Goal: Check status: Check status

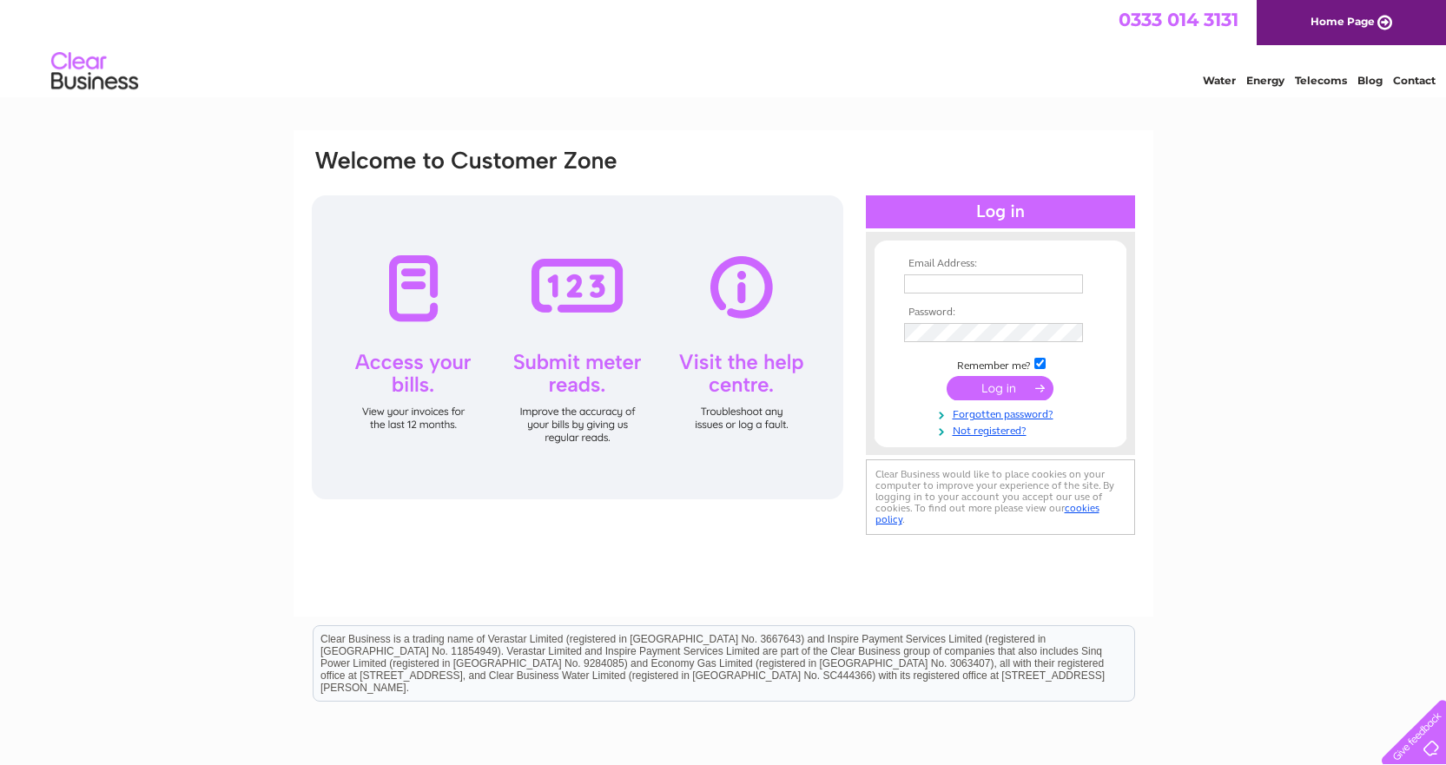
type input "[EMAIL_ADDRESS][DOMAIN_NAME]"
click at [1001, 387] on input "submit" at bounding box center [1000, 388] width 107 height 24
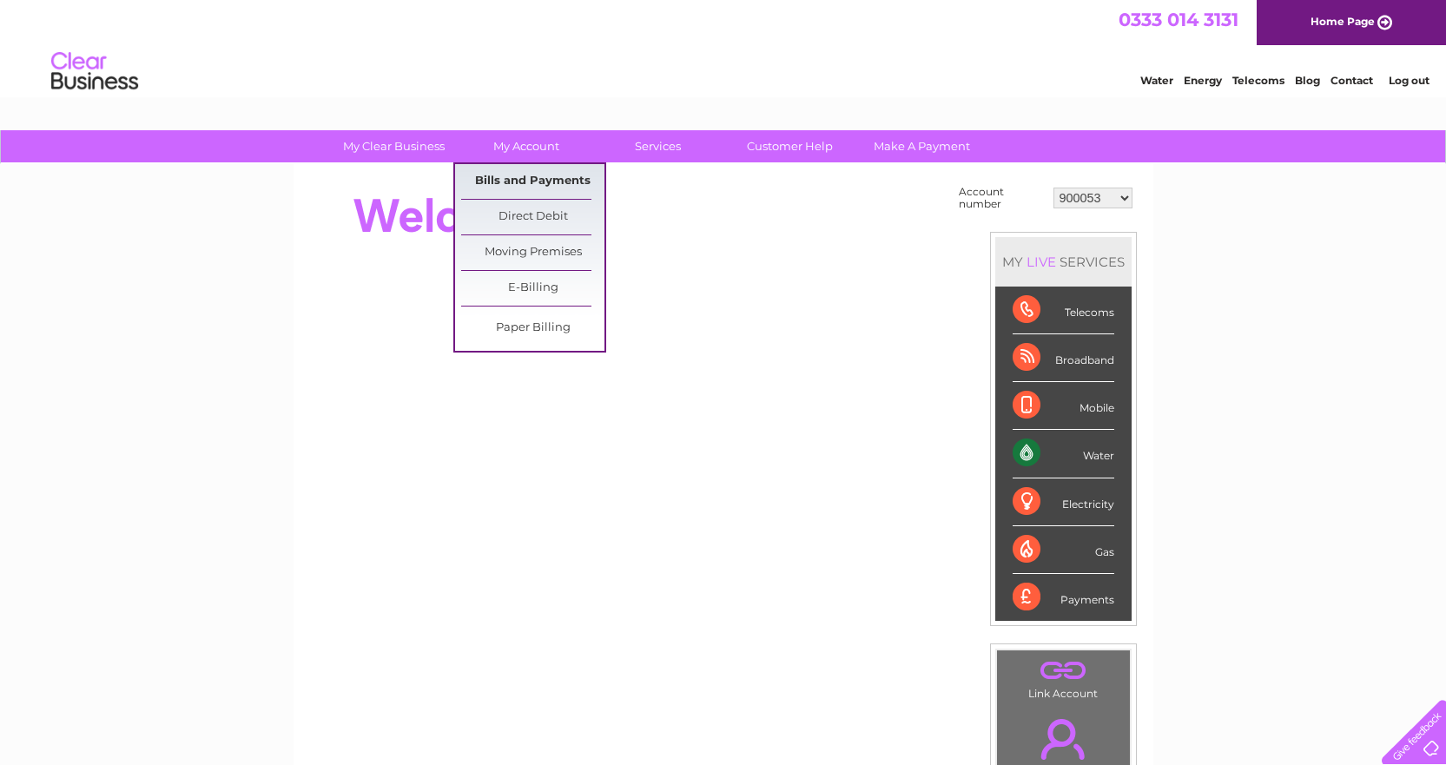
click at [548, 175] on link "Bills and Payments" at bounding box center [532, 181] width 143 height 35
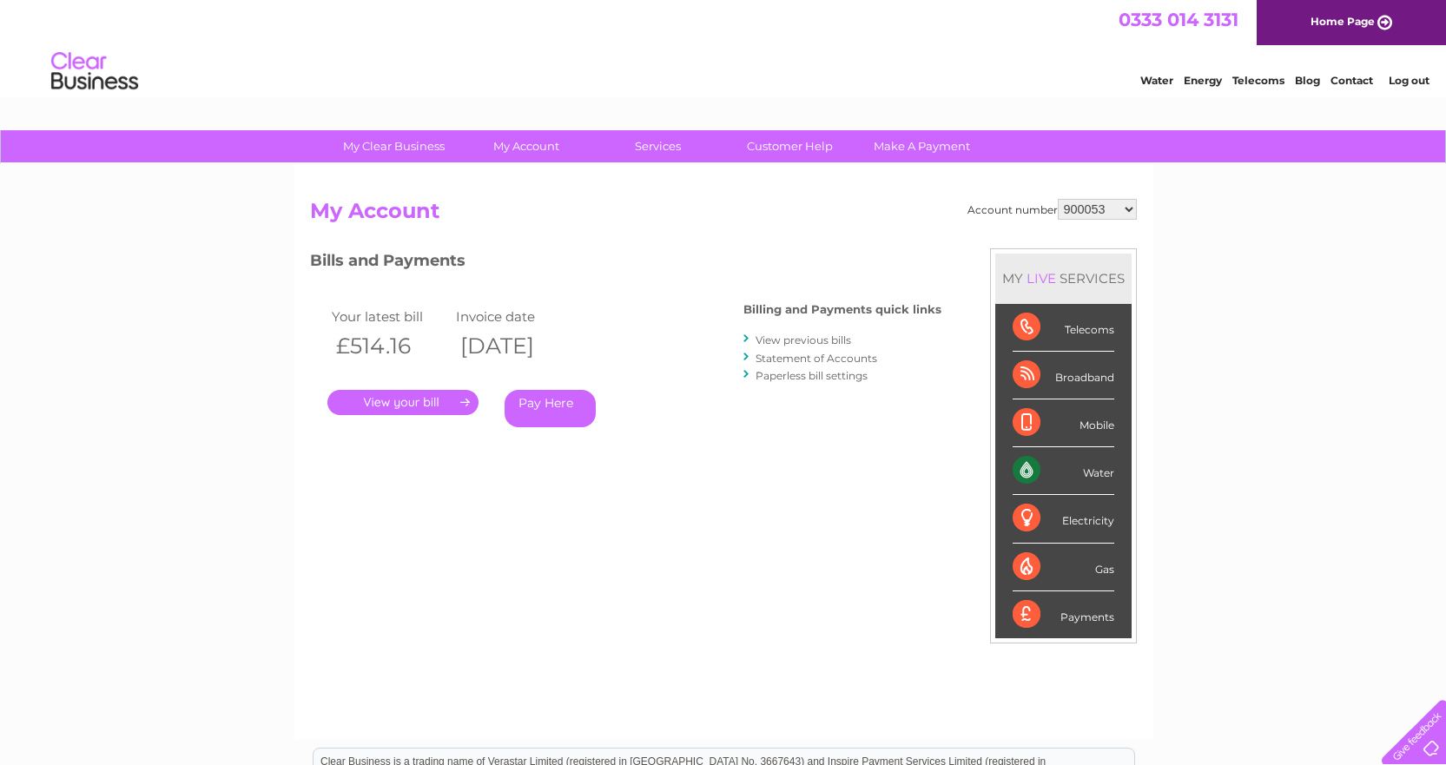
click at [374, 345] on th "£514.16" at bounding box center [389, 346] width 125 height 36
click at [410, 344] on th "£514.16" at bounding box center [389, 346] width 125 height 36
click at [552, 355] on th "02/09/2025" at bounding box center [514, 346] width 125 height 36
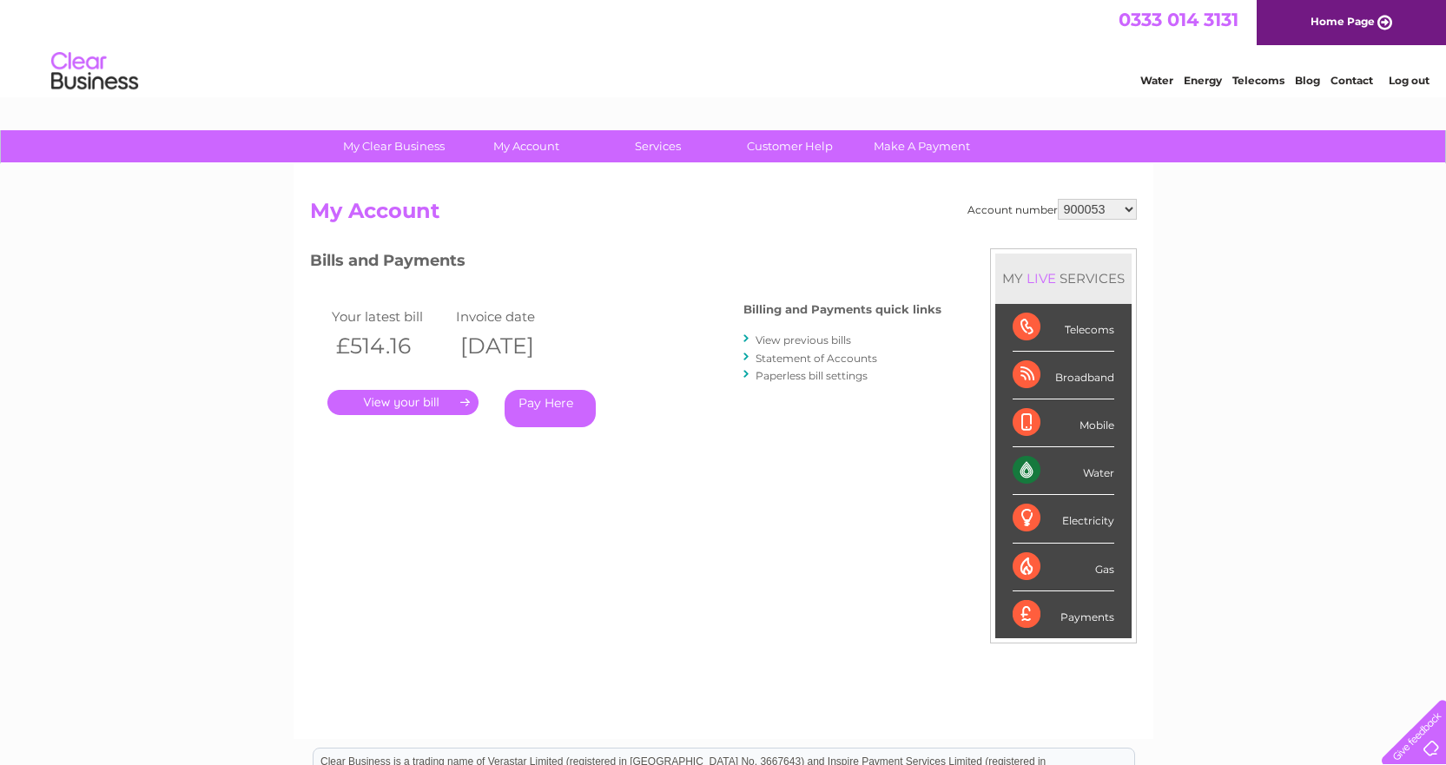
click at [369, 345] on th "£514.16" at bounding box center [389, 346] width 125 height 36
click at [429, 344] on th "£514.16" at bounding box center [389, 346] width 125 height 36
click at [386, 346] on th "£514.16" at bounding box center [389, 346] width 125 height 36
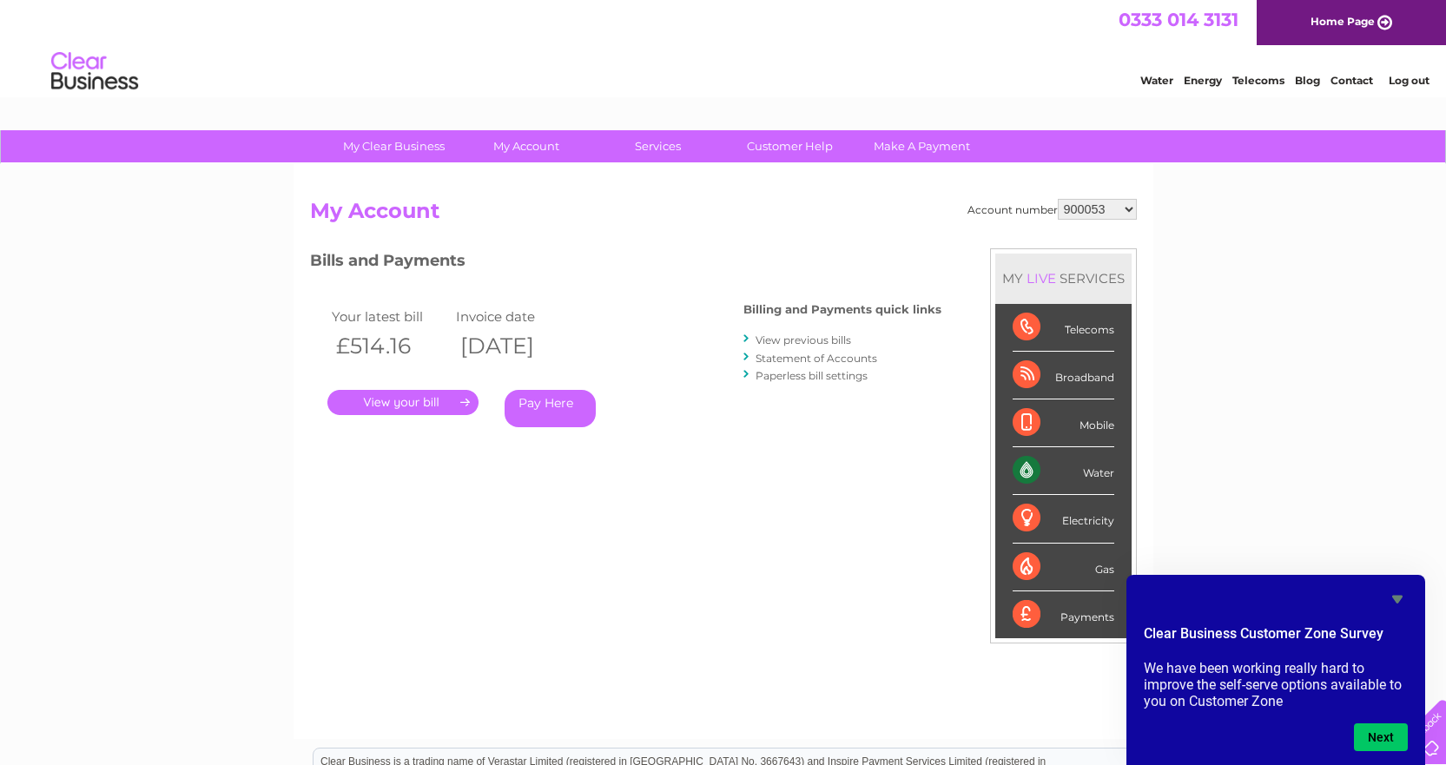
click at [386, 346] on th "£514.16" at bounding box center [389, 346] width 125 height 36
click at [356, 348] on th "£514.16" at bounding box center [389, 346] width 125 height 36
click at [356, 349] on th "£514.16" at bounding box center [389, 346] width 125 height 36
click at [431, 346] on th "£514.16" at bounding box center [389, 346] width 125 height 36
click at [353, 347] on th "£514.16" at bounding box center [389, 346] width 125 height 36
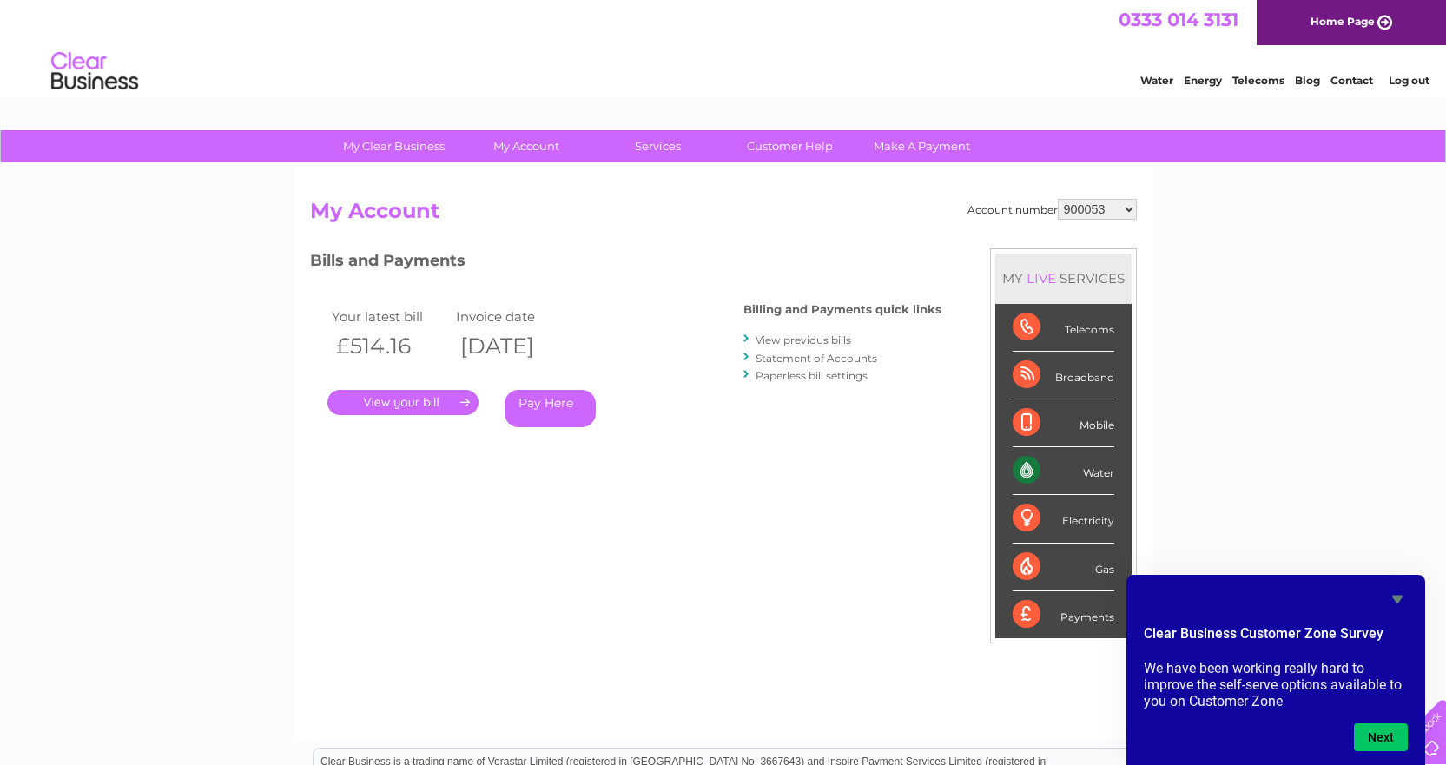
click at [433, 344] on th "£514.16" at bounding box center [389, 346] width 125 height 36
click at [381, 347] on th "£514.16" at bounding box center [389, 346] width 125 height 36
click at [414, 347] on th "£514.16" at bounding box center [389, 346] width 125 height 36
click at [373, 341] on th "£514.16" at bounding box center [389, 346] width 125 height 36
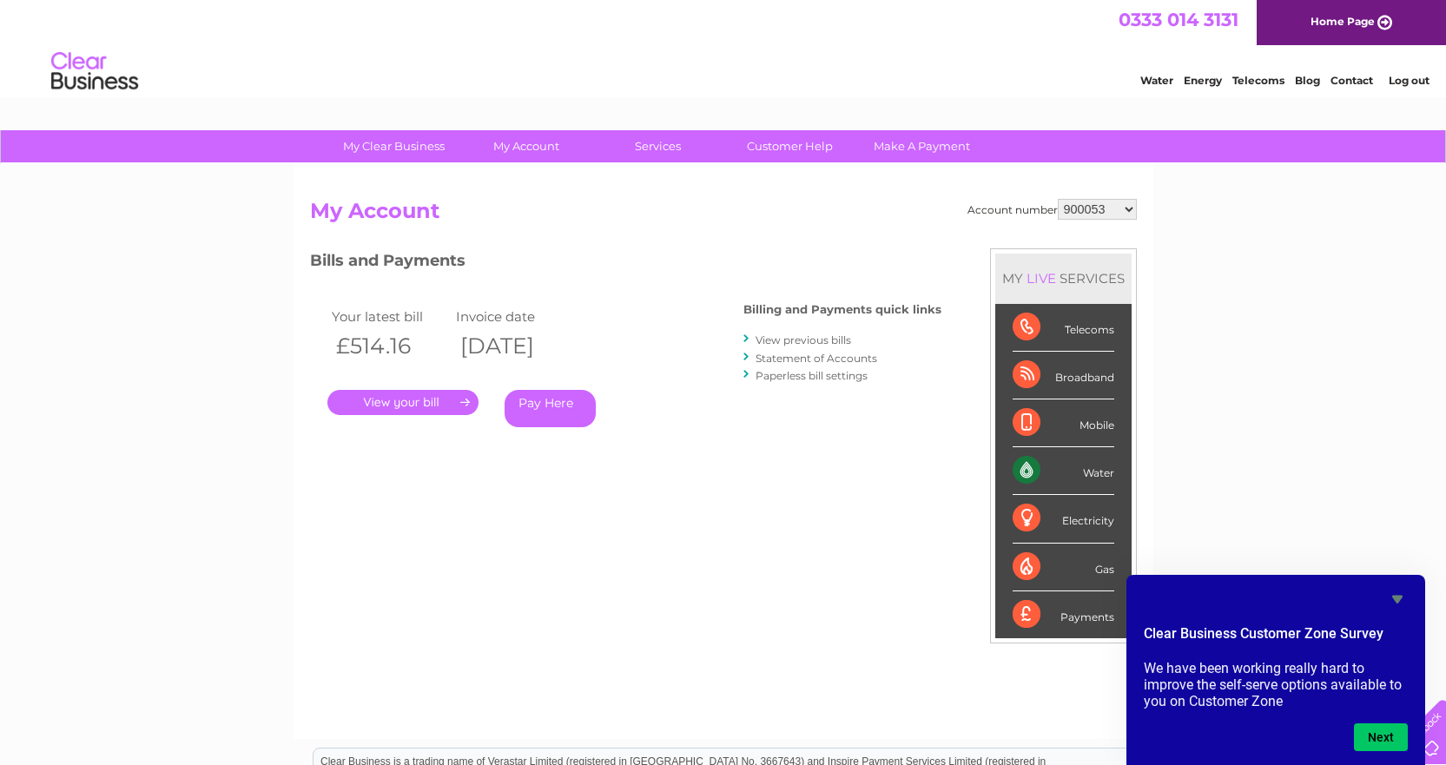
click at [373, 341] on th "£514.16" at bounding box center [389, 346] width 125 height 36
drag, startPoint x: 437, startPoint y: 345, endPoint x: 380, endPoint y: 343, distance: 57.3
click at [437, 346] on th "£514.16" at bounding box center [389, 346] width 125 height 36
click at [376, 341] on th "£514.16" at bounding box center [389, 346] width 125 height 36
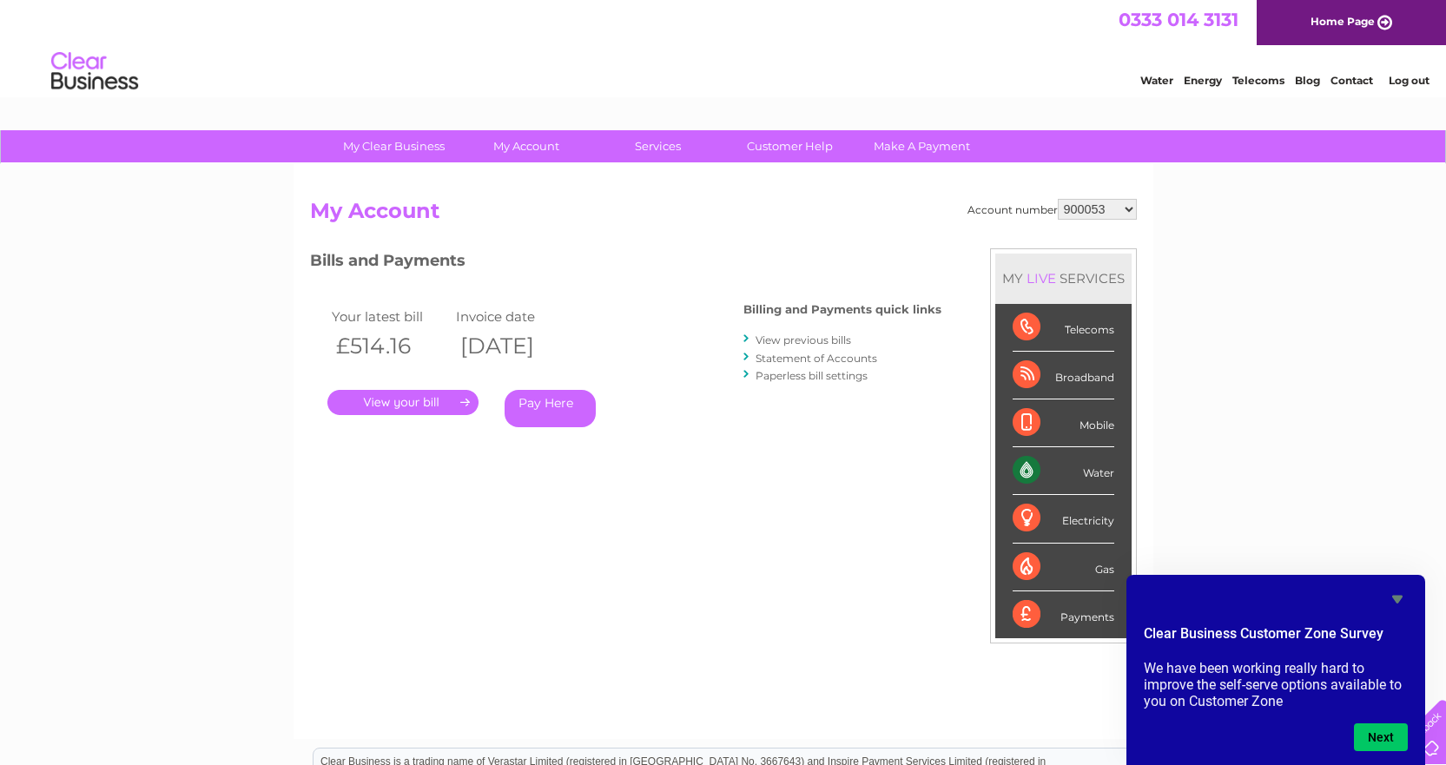
click at [428, 342] on th "£514.16" at bounding box center [389, 346] width 125 height 36
click at [370, 345] on th "£514.16" at bounding box center [389, 346] width 125 height 36
click at [408, 344] on th "£514.16" at bounding box center [389, 346] width 125 height 36
click at [369, 343] on th "£514.16" at bounding box center [389, 346] width 125 height 36
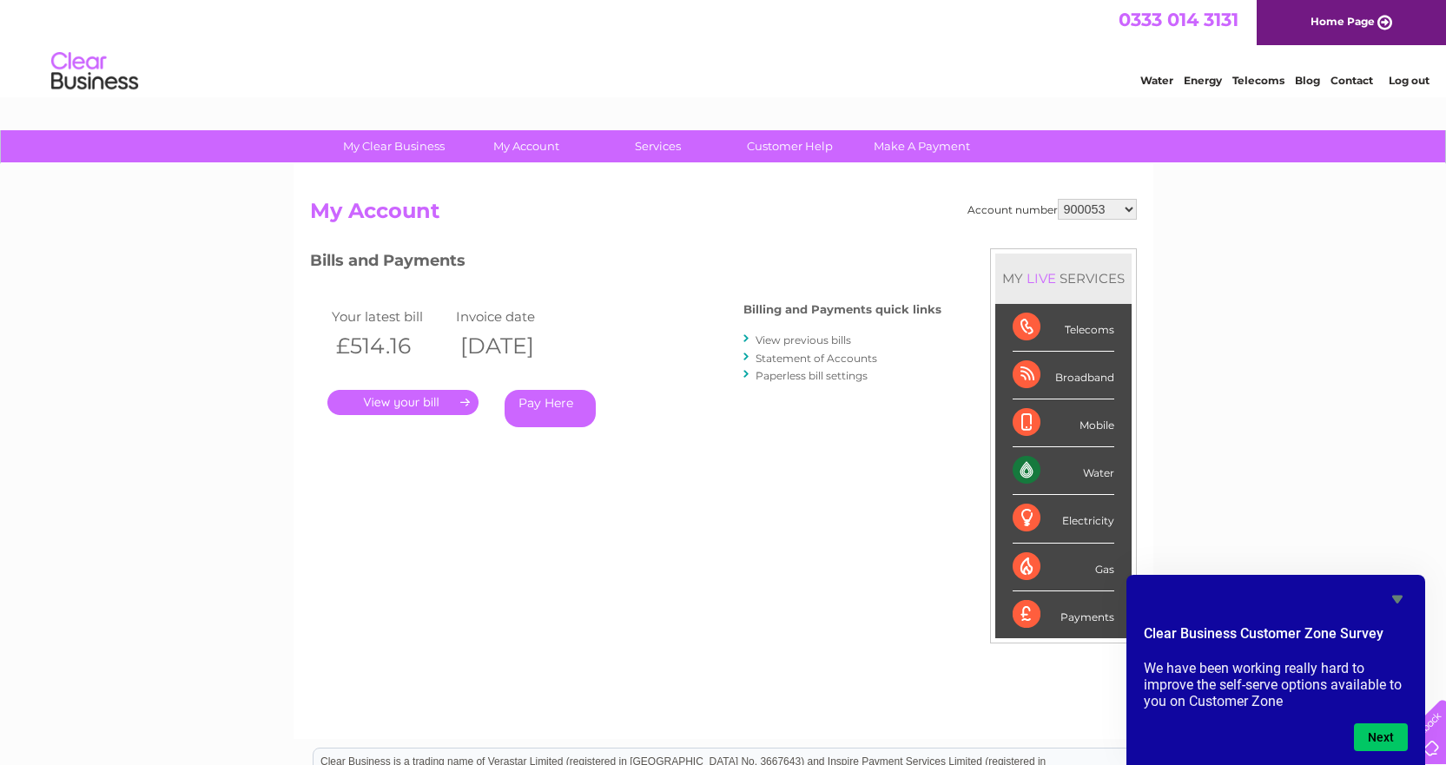
click at [1078, 214] on select "900053 900054 900103 1133835 1139050 30293097" at bounding box center [1097, 209] width 79 height 21
select select "900054"
click at [1058, 199] on select "900053 900054 900103 1133835 1139050 30293097" at bounding box center [1097, 209] width 79 height 21
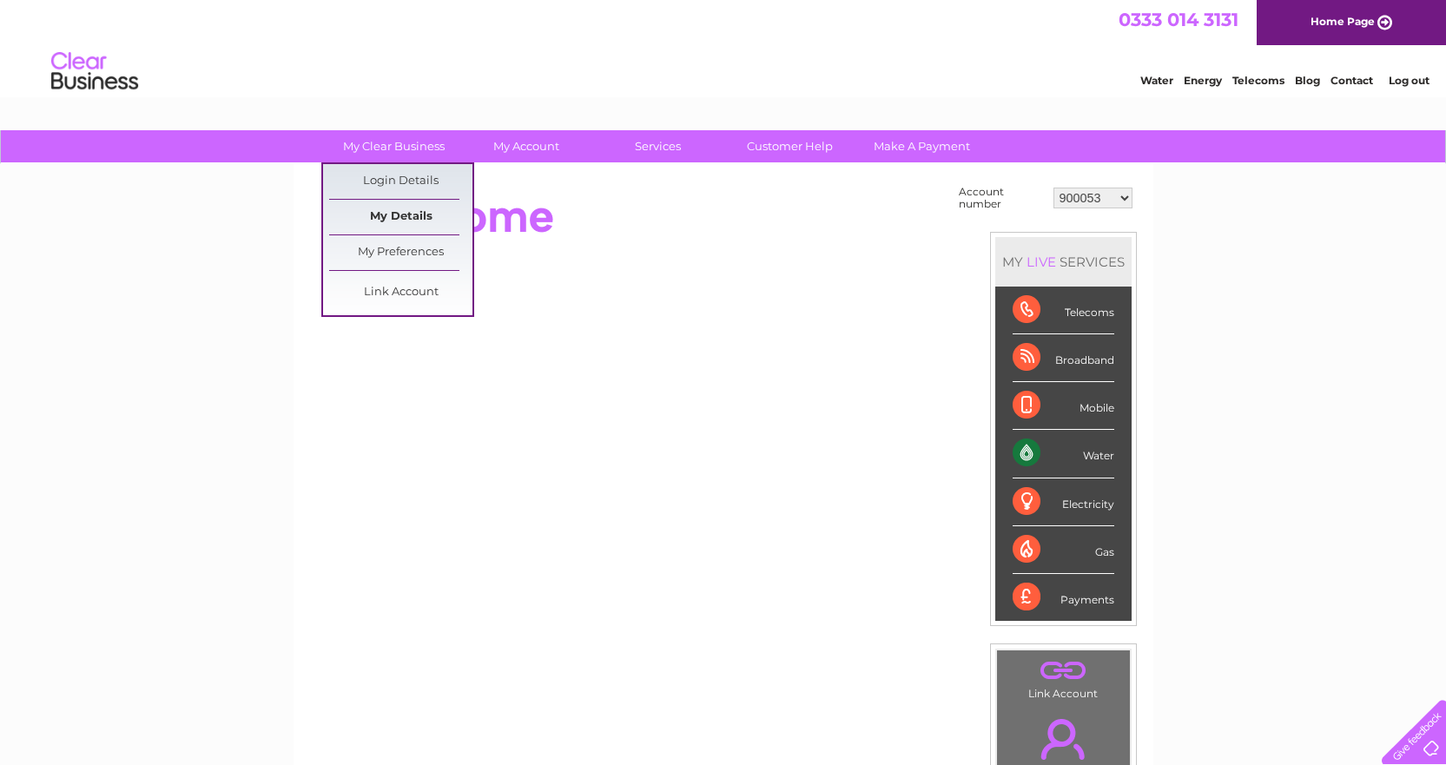
click at [427, 207] on link "My Details" at bounding box center [400, 217] width 143 height 35
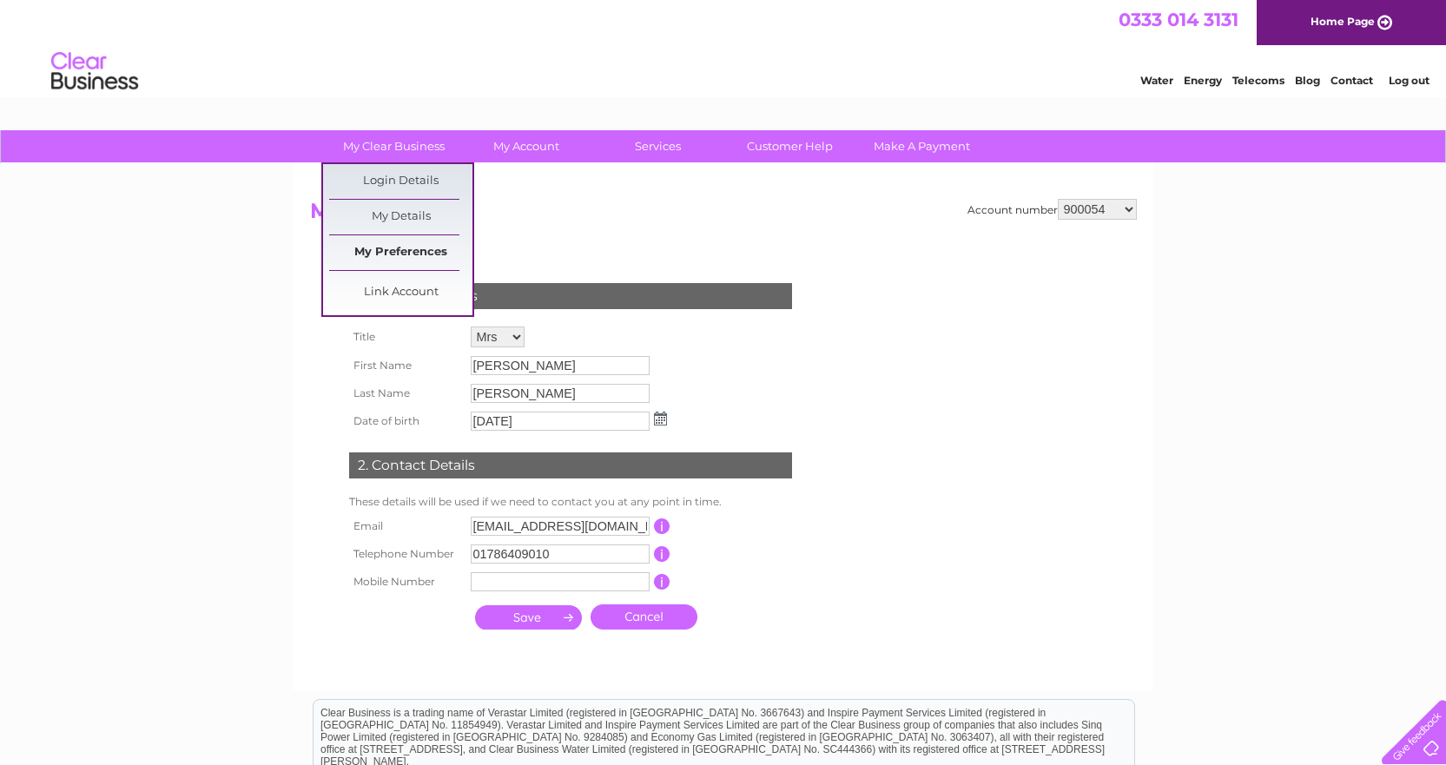
click at [438, 241] on link "My Preferences" at bounding box center [400, 252] width 143 height 35
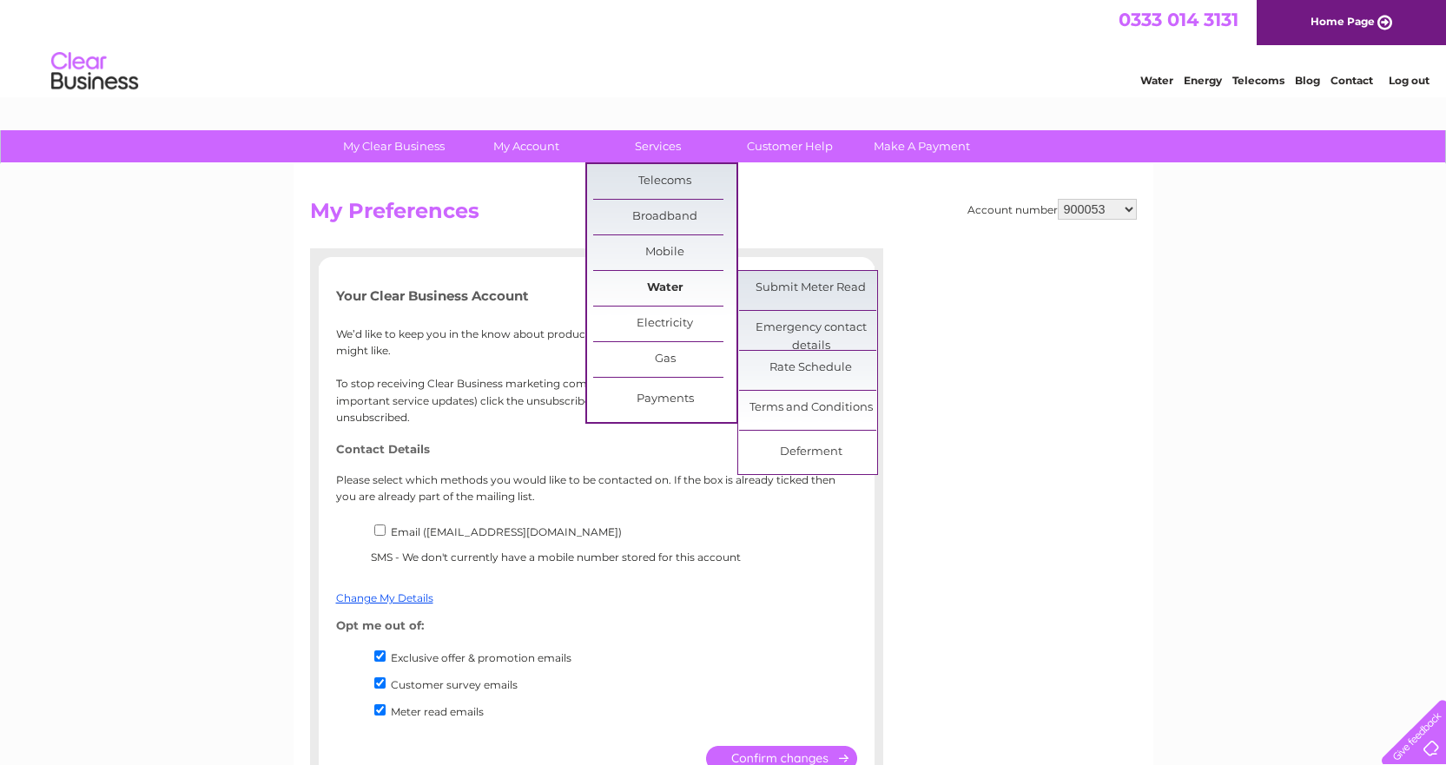
click at [671, 278] on link "Water" at bounding box center [664, 288] width 143 height 35
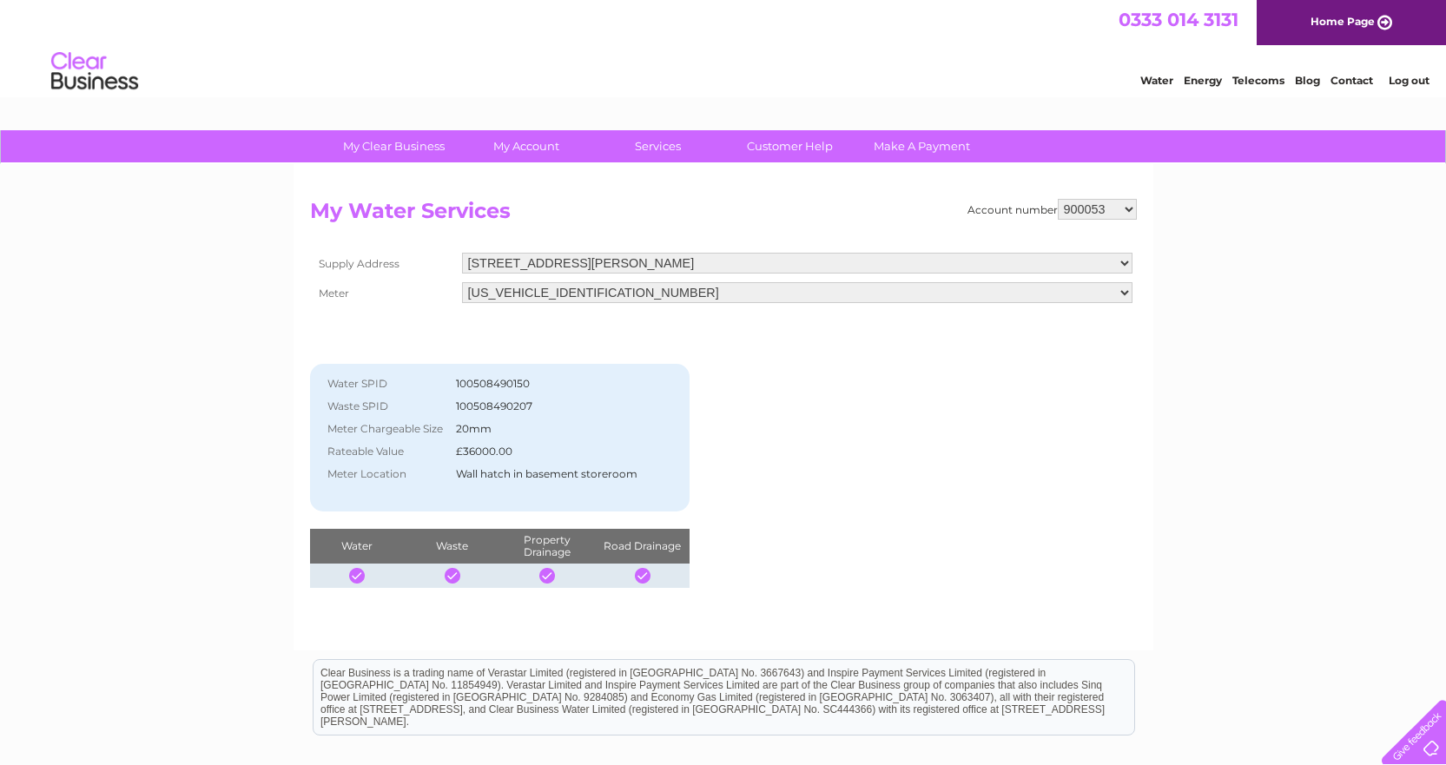
click at [1142, 221] on div "Account number 900053 900054 900103 1133835 1139050 30293097 My Water Services …" at bounding box center [724, 407] width 860 height 486
click at [1100, 214] on select "900053 900054 900103 1133835 1139050 30293097" at bounding box center [1097, 209] width 79 height 21
select select "900054"
click at [1058, 199] on select "900053 900054 900103 1133835 1139050 30293097" at bounding box center [1097, 209] width 79 height 21
click at [559, 479] on td "M1 ON FOOTPATH RHS OF DOUBLE DOORS IN FRONT OF PREMISES" at bounding box center [573, 479] width 218 height 33
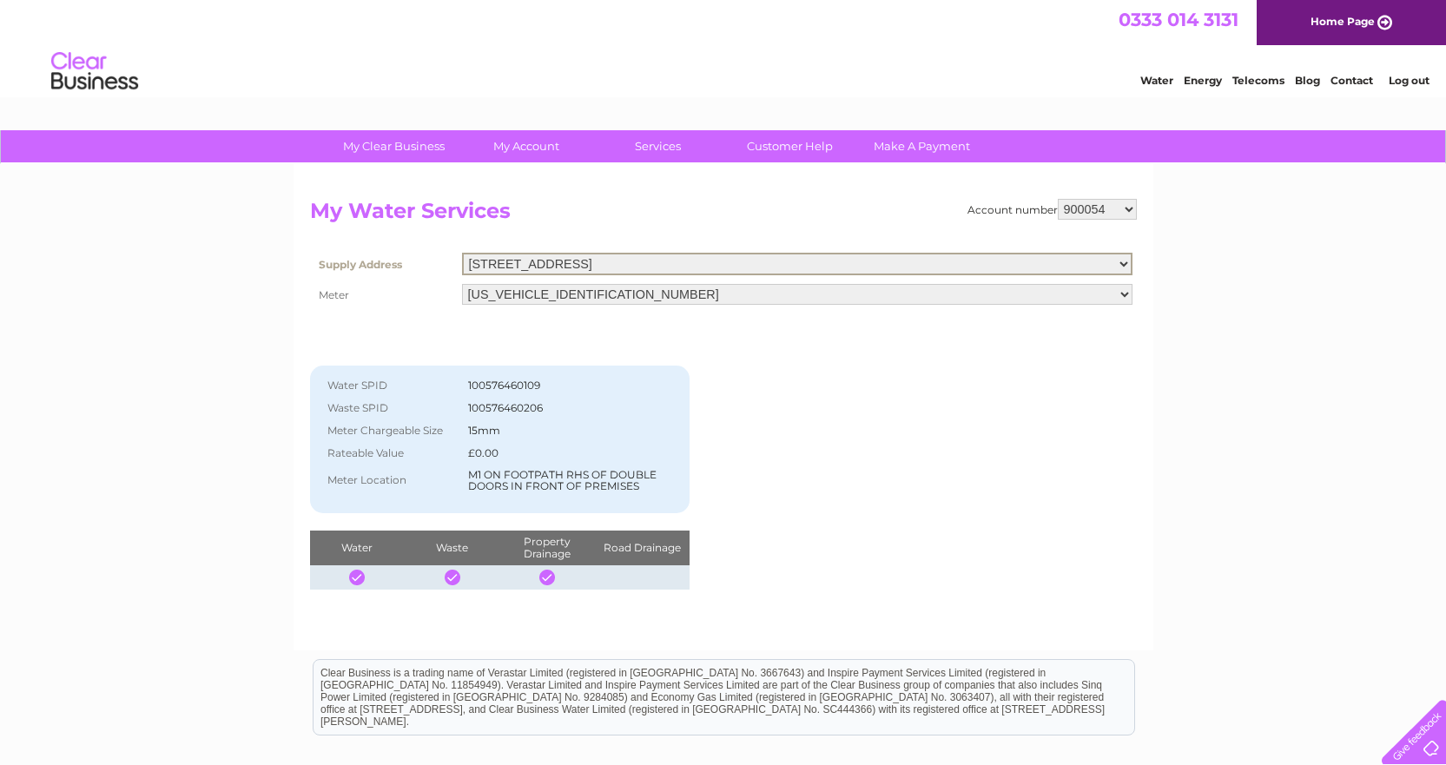
click at [714, 258] on select "Rosies, 3 Princes Street, Falkirk, FK1 1LS City Night Club, Princes Street, Fal…" at bounding box center [797, 264] width 670 height 23
select select "496038"
click at [462, 253] on select "Rosies, 3 Princes Street, Falkirk, FK1 1LS City Night Club, Princes Street, Fal…" at bounding box center [797, 264] width 670 height 23
click at [561, 466] on td "M1 ON FOOTPATH RHS OF DOUBLE DOORS IN FRONT OF PREMISES" at bounding box center [573, 479] width 218 height 33
click at [587, 472] on td "M1 ON FOOTPATH RHS OF DOUBLE DOORS IN FRONT OF PREMISES" at bounding box center [573, 479] width 218 height 33
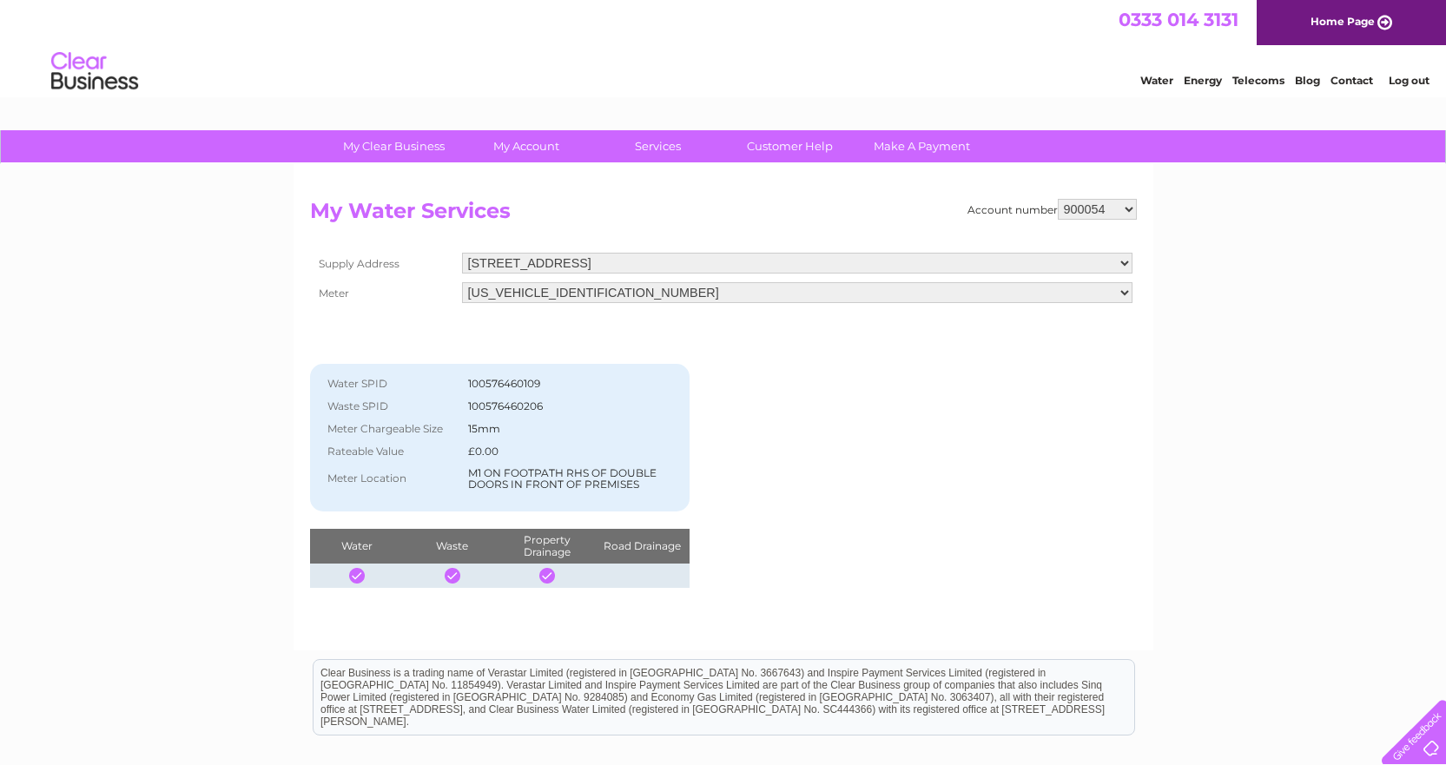
click at [917, 505] on div "Account number 900053 900054 900103 1133835 1139050 30293097 My Water Services …" at bounding box center [723, 393] width 827 height 389
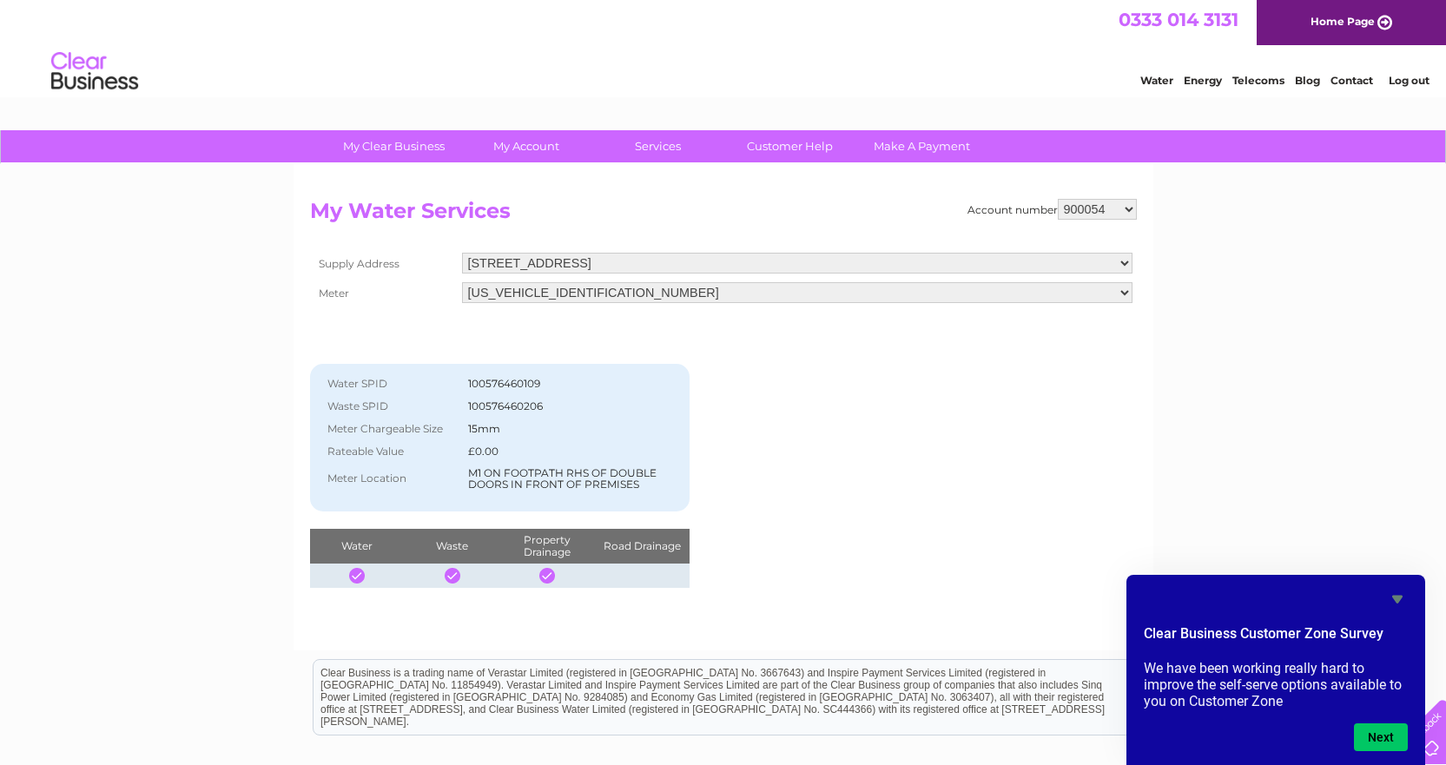
click at [666, 275] on td "Rosies, 3 Princes Street, Falkirk, FK1 1LS City Night Club, Princes Street, Fal…" at bounding box center [797, 263] width 679 height 30
click at [660, 272] on select "Rosies, 3 Princes Street, Falkirk, FK1 1LS City Night Club, Princes Street, Fal…" at bounding box center [797, 263] width 670 height 21
select select "496038"
click at [462, 253] on select "Rosies, 3 Princes Street, Falkirk, FK1 1LS City Night Club, Princes Street, Fal…" at bounding box center [797, 264] width 670 height 23
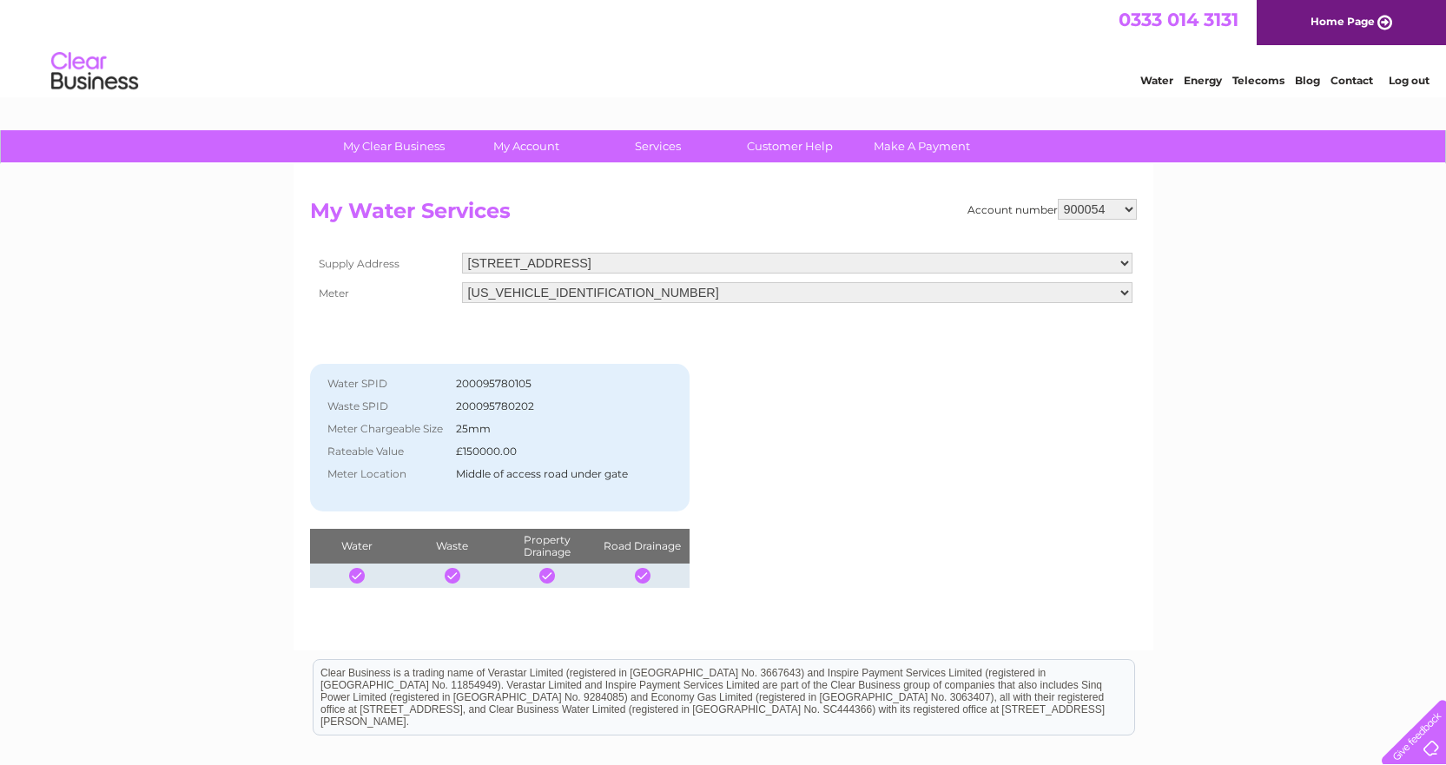
click at [813, 527] on div "Account number 900053 900054 900103 1133835 1139050 30293097 My Water Services …" at bounding box center [723, 393] width 827 height 389
click at [791, 398] on div "Account number 900053 900054 900103 1133835 1139050 30293097 My Water Services …" at bounding box center [723, 393] width 827 height 389
